Goal: Information Seeking & Learning: Find specific fact

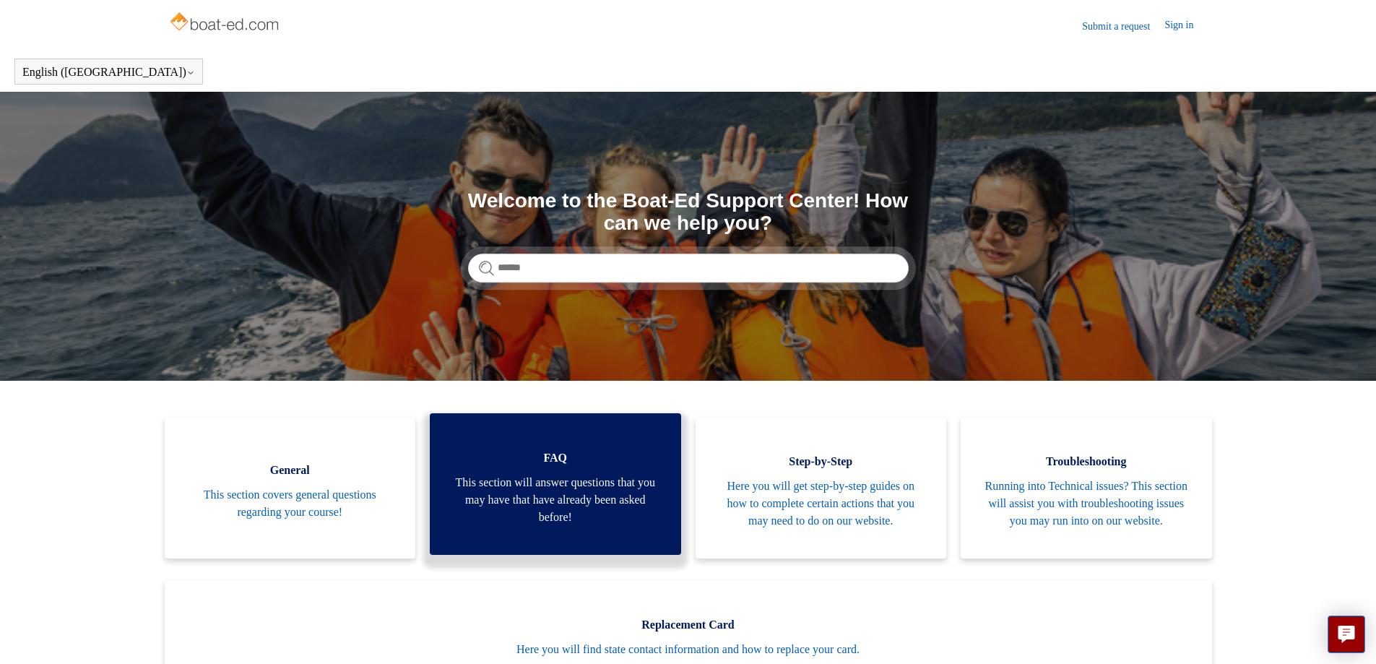
click at [545, 504] on span "This section will answer questions that you may have that have already been ask…" at bounding box center [555, 500] width 208 height 52
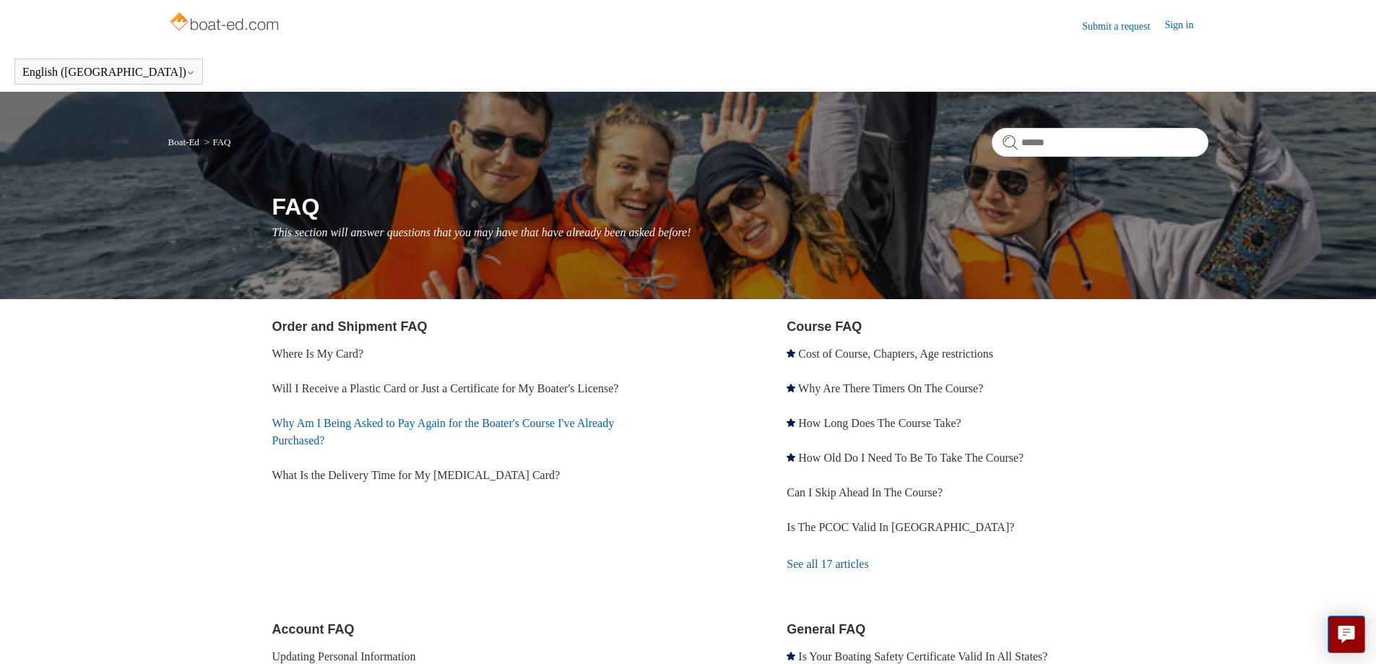
click at [422, 428] on link "Why Am I Being Asked to Pay Again for the Boater's Course I've Already Purchase…" at bounding box center [443, 432] width 342 height 30
